Goal: Find specific page/section: Find specific page/section

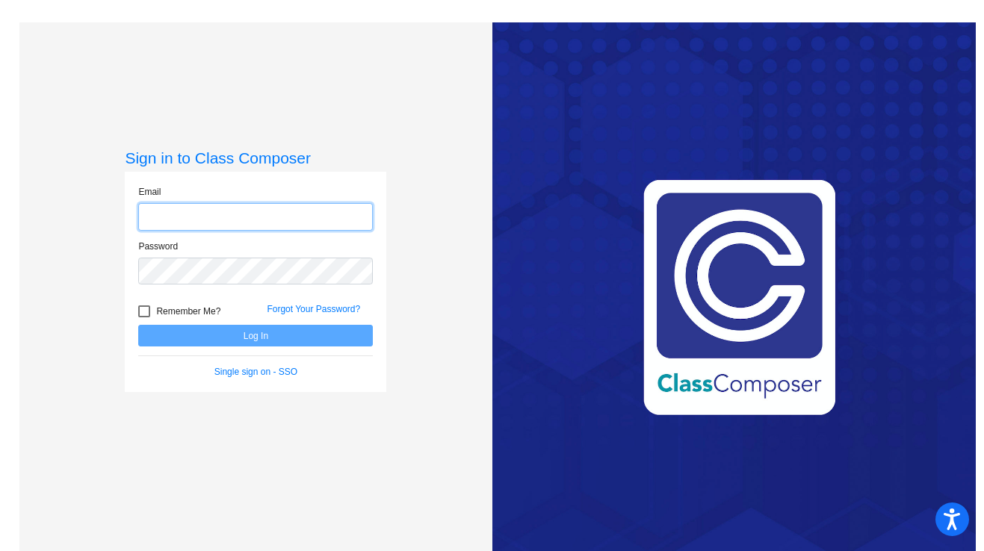
type input "[EMAIL_ADDRESS][DOMAIN_NAME]"
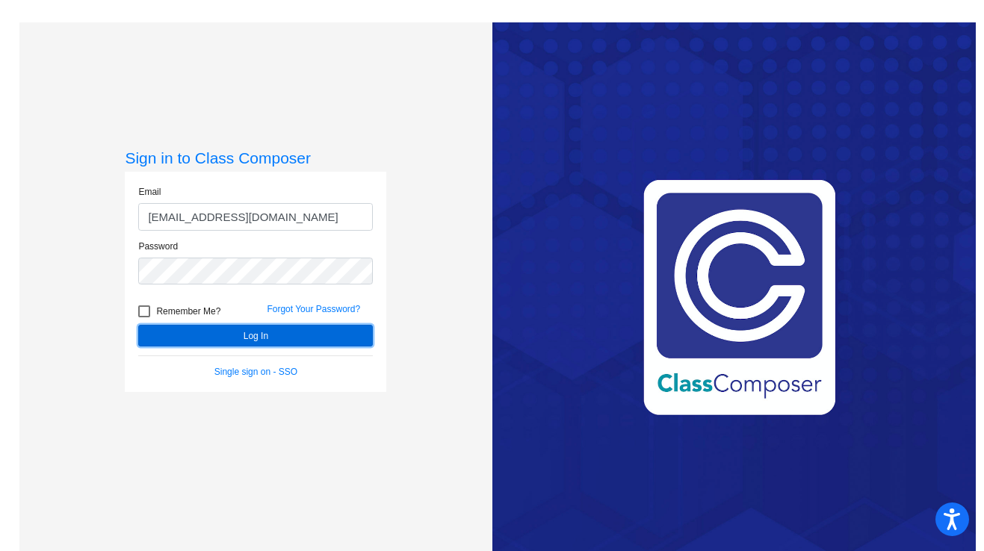
click at [177, 340] on button "Log In" at bounding box center [255, 336] width 235 height 22
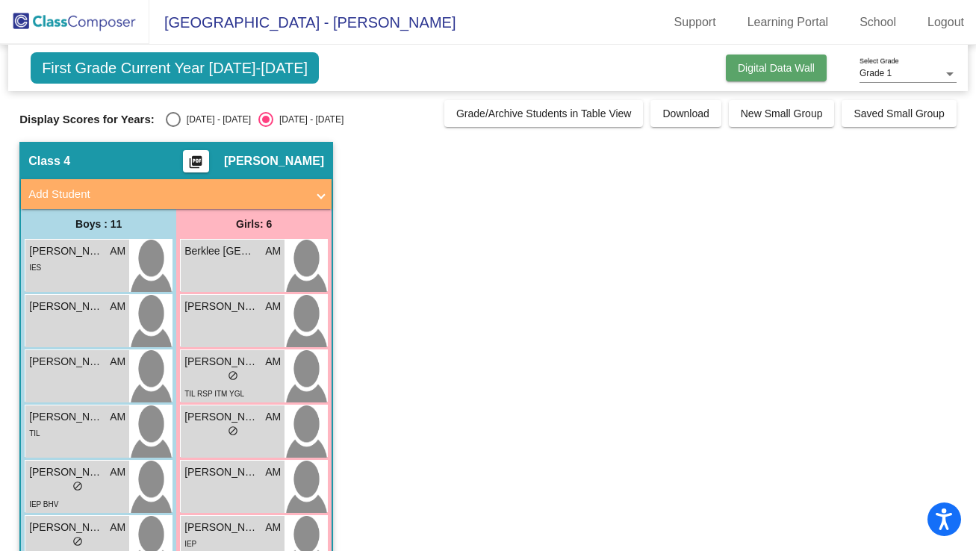
click at [777, 75] on button "Digital Data Wall" at bounding box center [776, 68] width 101 height 27
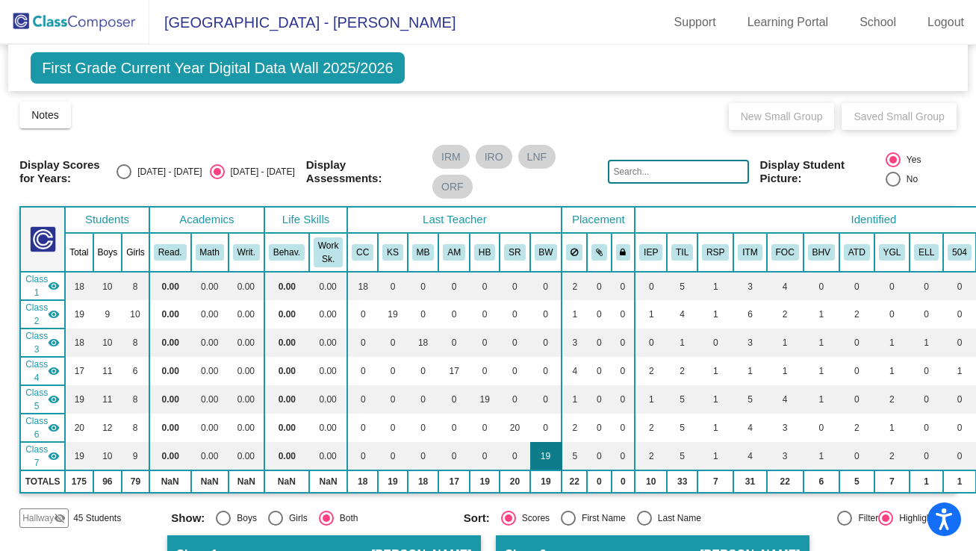
click at [542, 455] on td "19" at bounding box center [546, 456] width 32 height 28
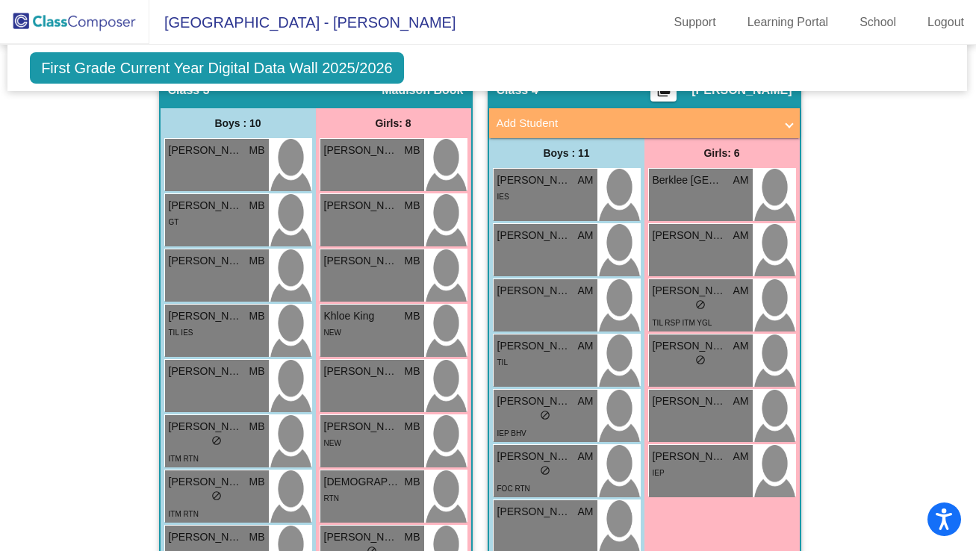
scroll to position [1103, 1]
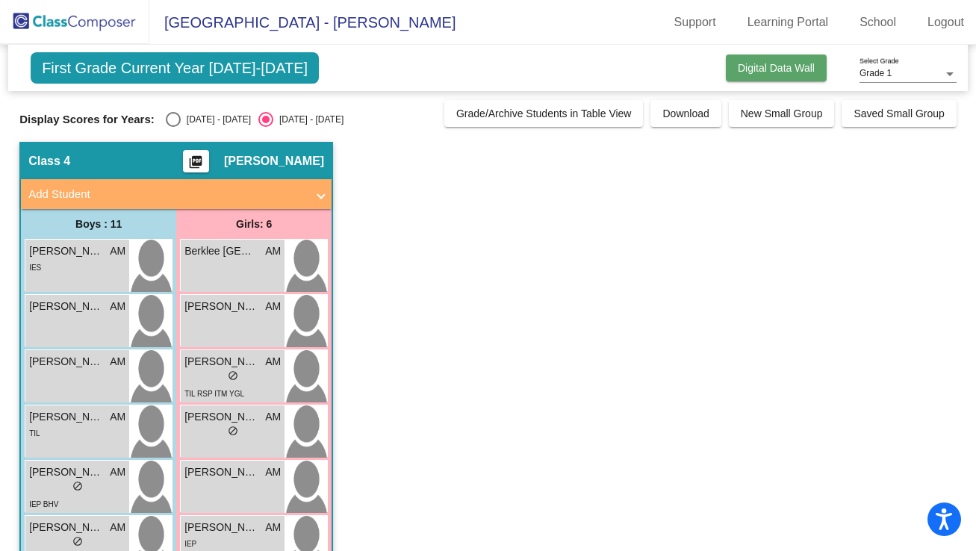
click at [738, 65] on span "Digital Data Wall" at bounding box center [776, 68] width 77 height 12
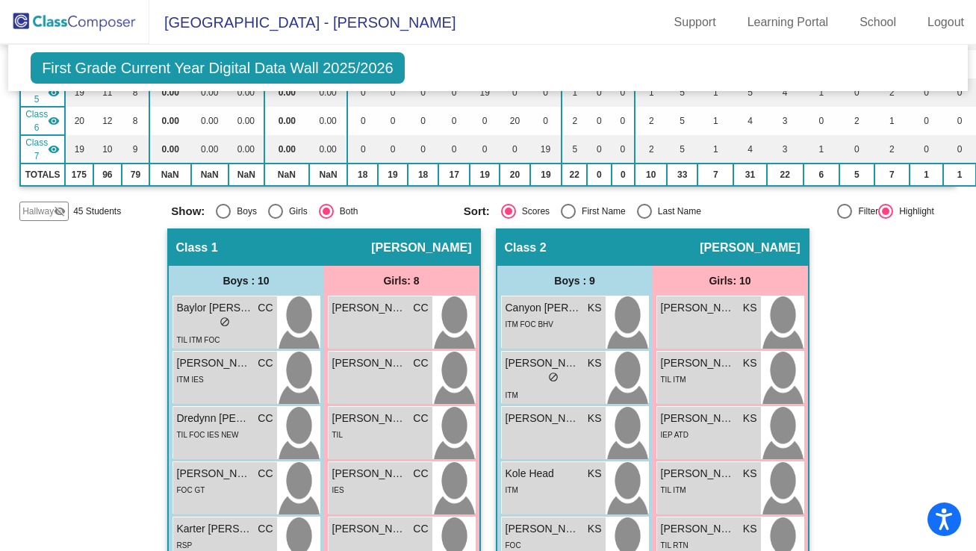
scroll to position [85, 0]
